Goal: Task Accomplishment & Management: Use online tool/utility

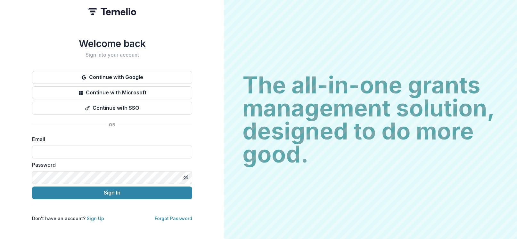
click at [82, 153] on input at bounding box center [112, 152] width 160 height 13
type input "**********"
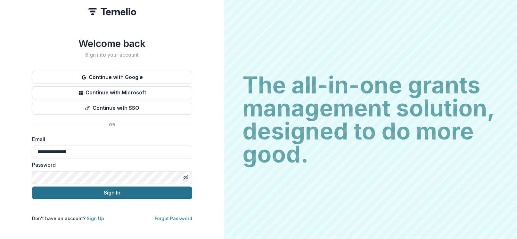
click at [76, 193] on button "Sign In" at bounding box center [112, 193] width 160 height 13
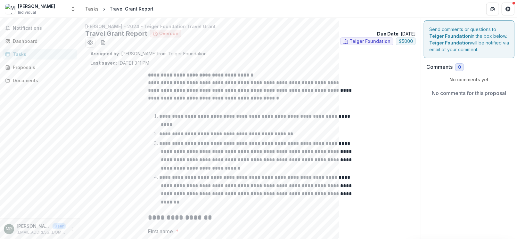
scroll to position [32, 0]
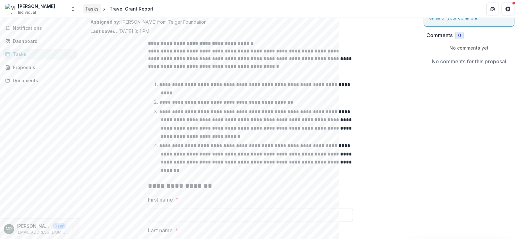
click at [87, 11] on div "Tasks" at bounding box center [91, 8] width 13 height 7
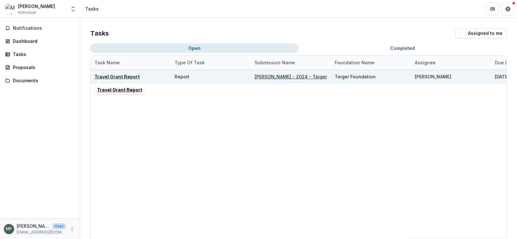
click at [112, 76] on u "Travel Grant Report" at bounding box center [117, 76] width 45 height 5
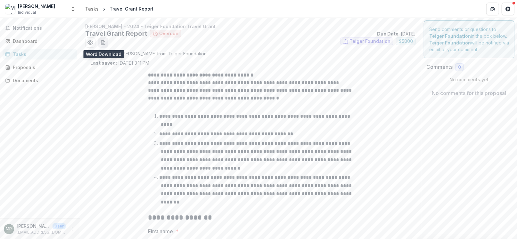
click at [101, 46] on button "download-word-button" at bounding box center [103, 43] width 10 height 10
